Goal: Transaction & Acquisition: Purchase product/service

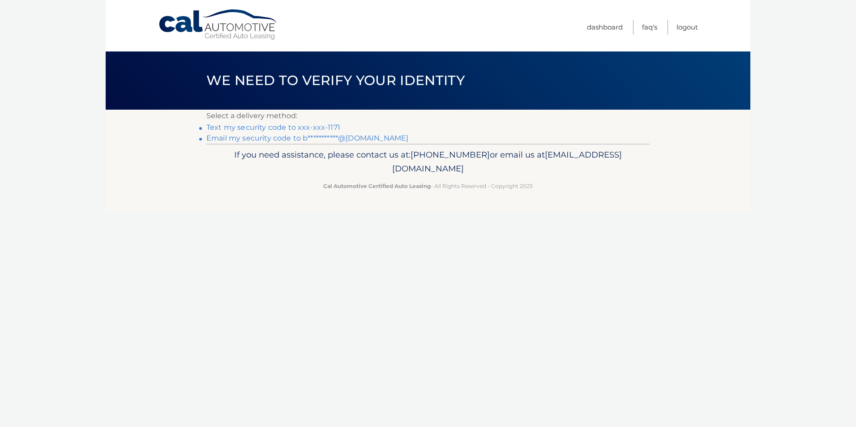
click at [304, 127] on link "Text my security code to xxx-xxx-1171" at bounding box center [274, 127] width 134 height 9
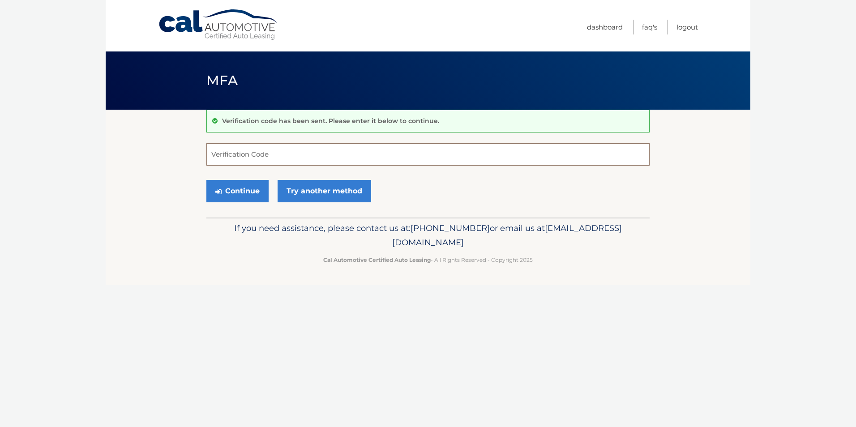
click at [252, 155] on input "Verification Code" at bounding box center [428, 154] width 443 height 22
type input "512090"
click at [232, 188] on button "Continue" at bounding box center [238, 191] width 62 height 22
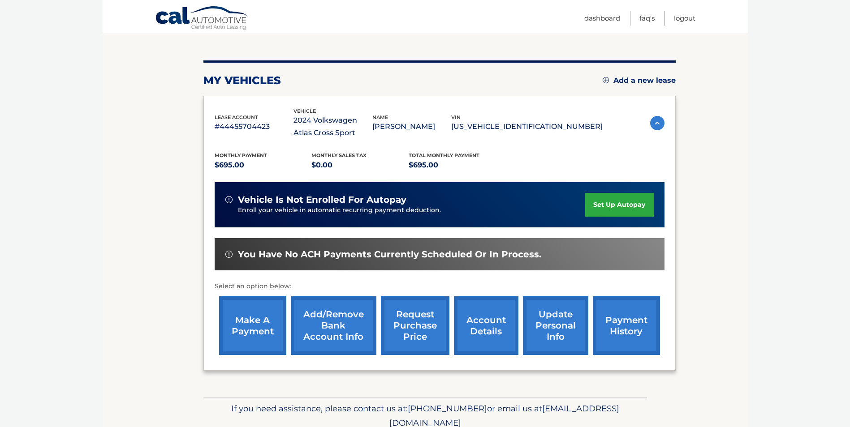
scroll to position [128, 0]
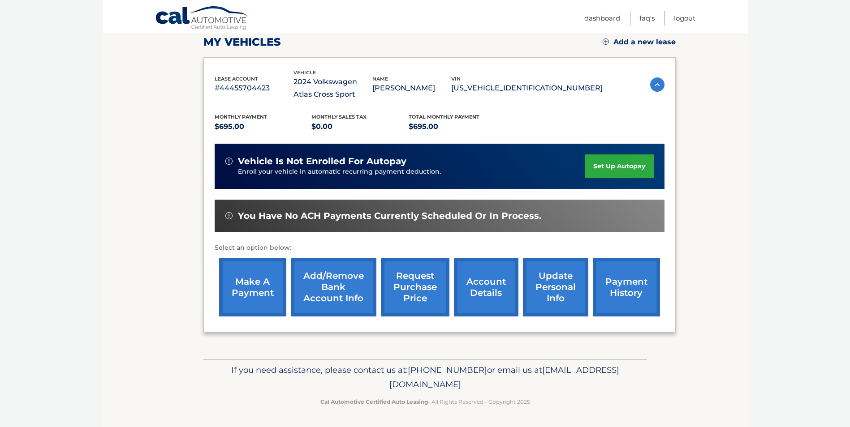
click at [257, 301] on link "make a payment" at bounding box center [252, 287] width 67 height 59
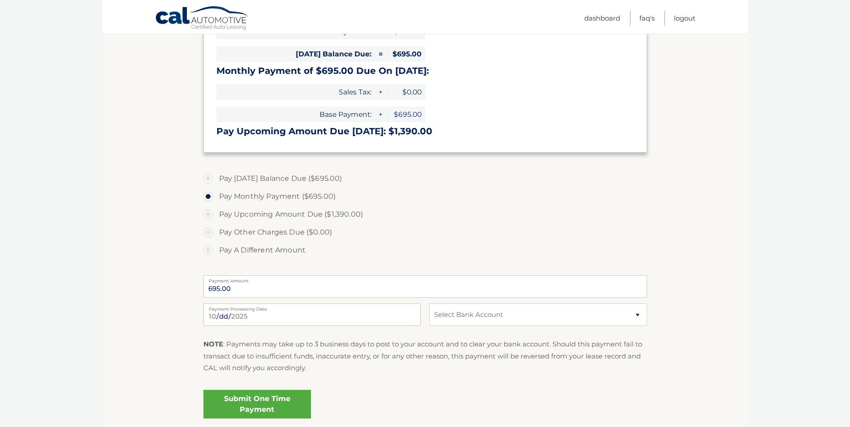
scroll to position [179, 0]
click at [637, 317] on select "Select Bank Account Checking VALLEY NATIONAL BANK *****1804 Checking PNC BANK, …" at bounding box center [537, 314] width 217 height 22
select select "ODg0NzAzZDctN2YyZC00NDg4LWIwOTQtM2M4ZDMyNmFmNzMw"
click at [429, 303] on select "Select Bank Account Checking VALLEY NATIONAL BANK *****1804 Checking PNC BANK, …" at bounding box center [537, 314] width 217 height 22
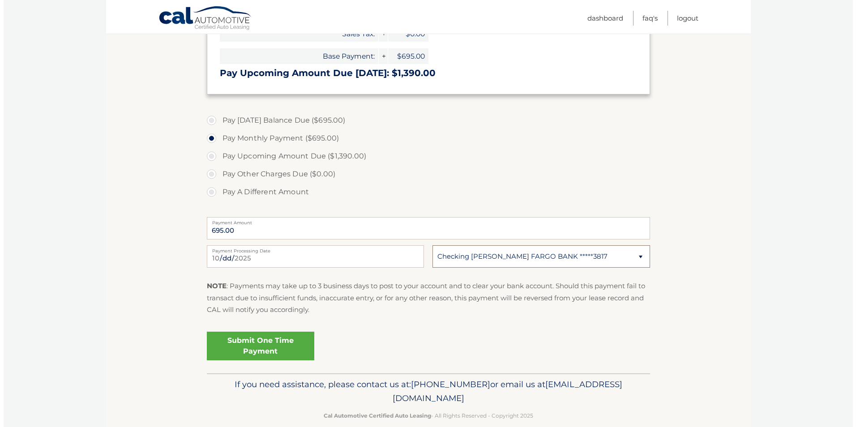
scroll to position [251, 0]
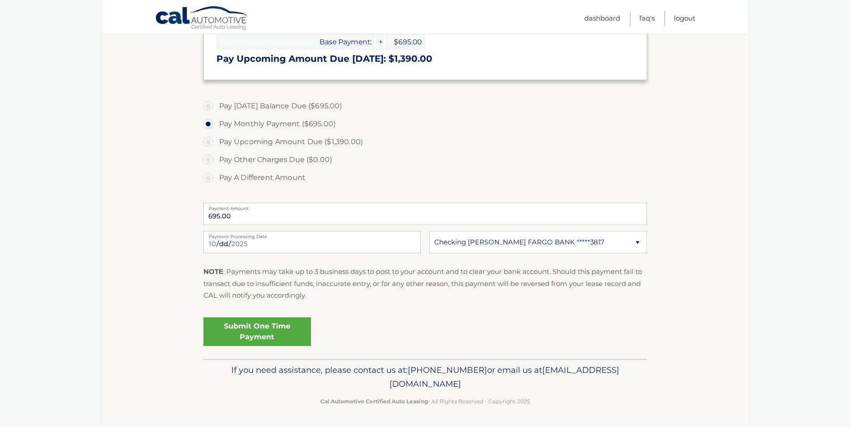
click at [259, 330] on link "Submit One Time Payment" at bounding box center [257, 332] width 108 height 29
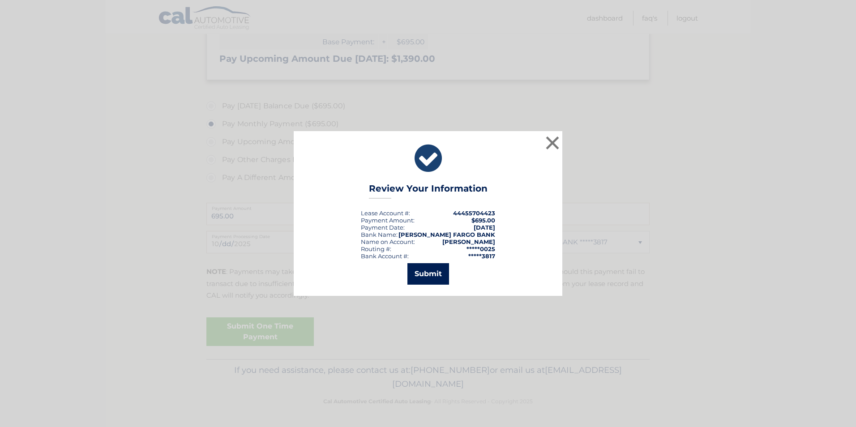
click at [422, 273] on button "Submit" at bounding box center [429, 274] width 42 height 22
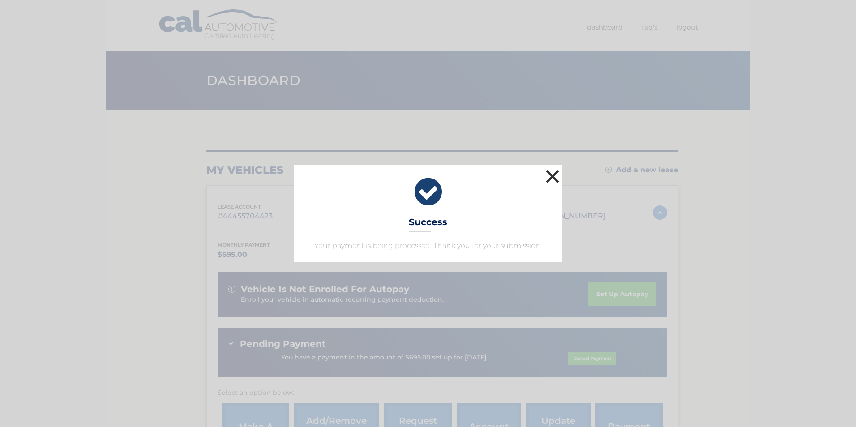
click at [551, 175] on button "×" at bounding box center [553, 177] width 18 height 18
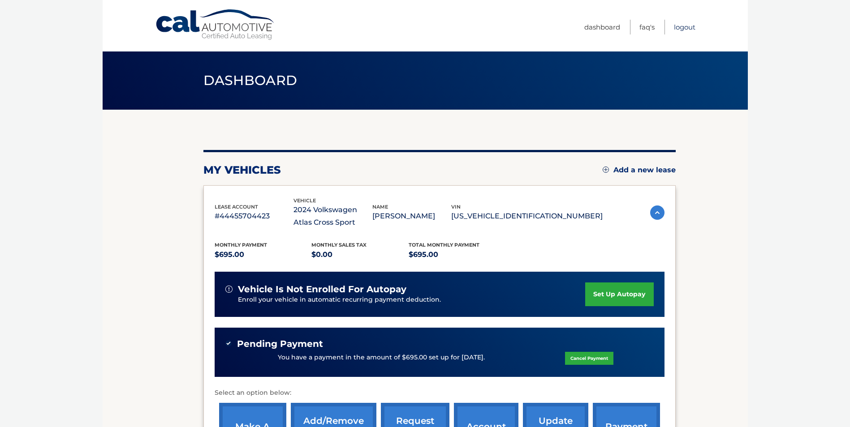
click at [688, 28] on link "Logout" at bounding box center [685, 27] width 22 height 15
